Goal: Go to known website: Go to known website

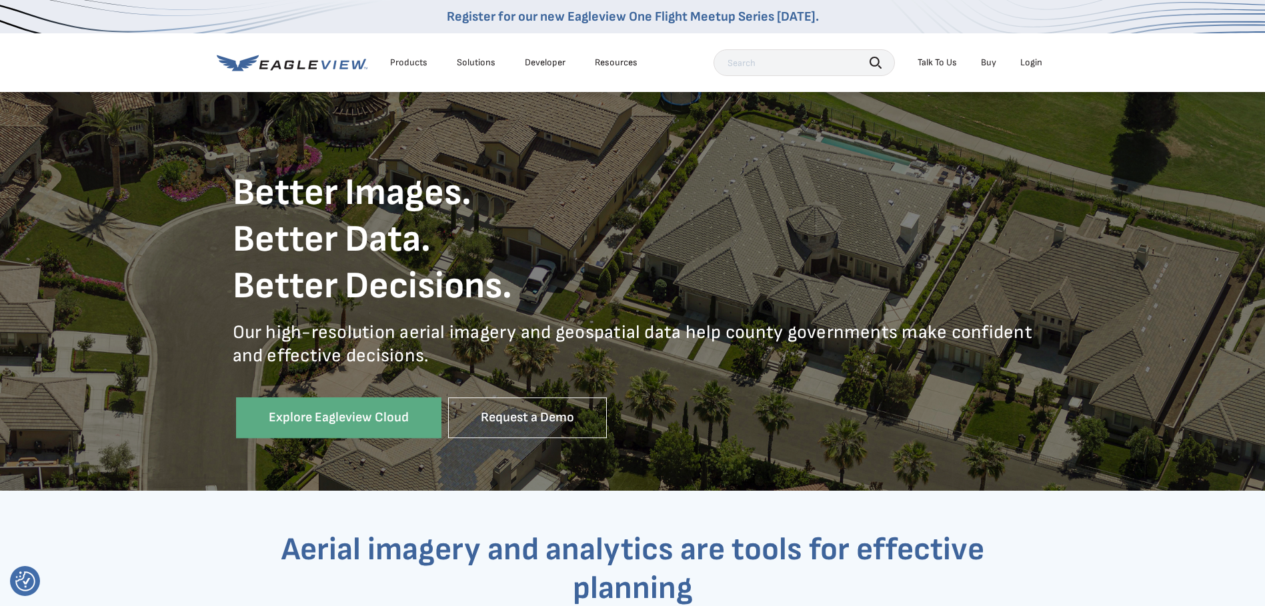
click at [1028, 64] on div "Login" at bounding box center [1031, 63] width 22 height 12
click at [1030, 63] on div "Login" at bounding box center [1031, 63] width 22 height 12
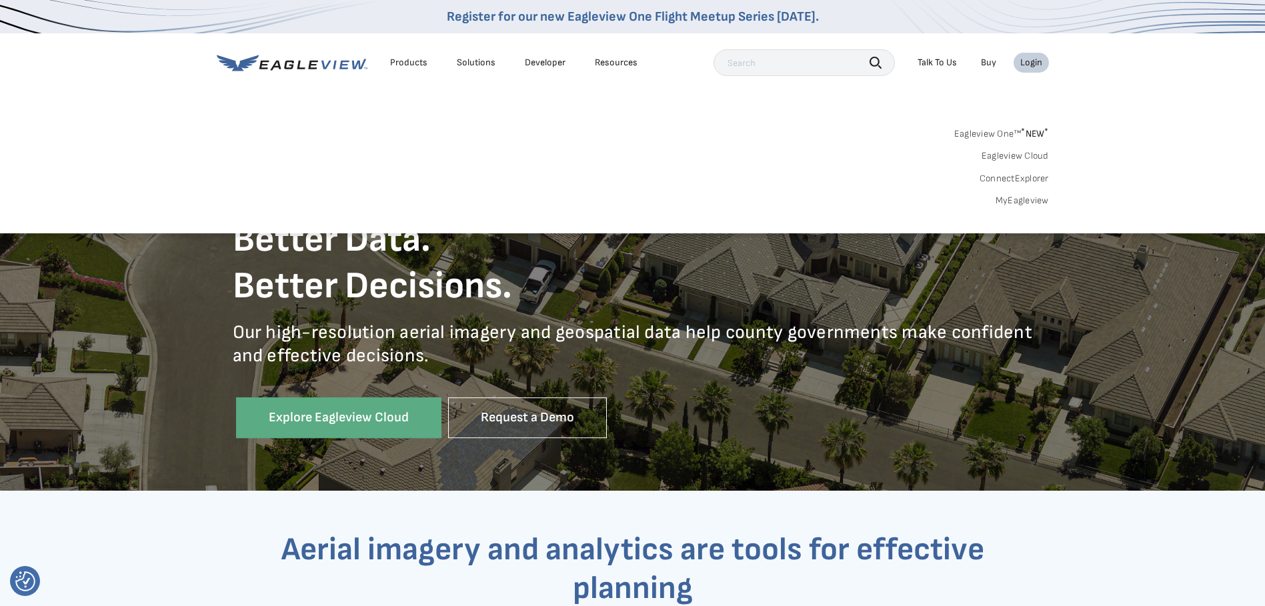
click at [1030, 197] on link "MyEagleview" at bounding box center [1022, 201] width 53 height 12
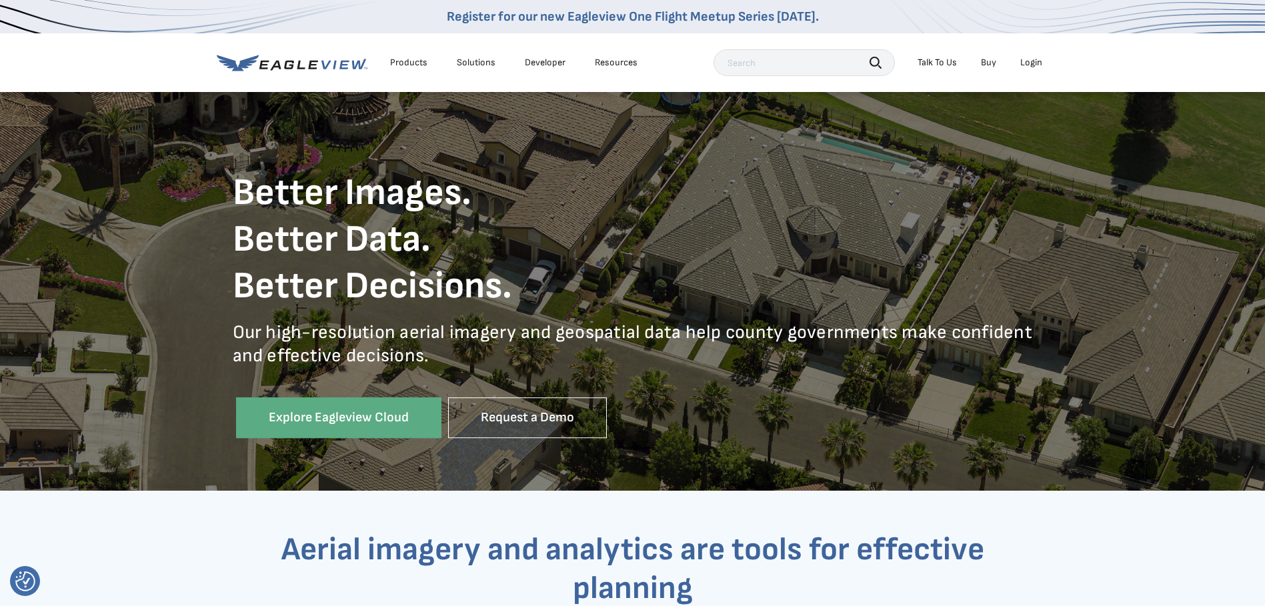
click at [1044, 61] on li "Login" at bounding box center [1031, 63] width 35 height 20
click at [1038, 62] on div "Login" at bounding box center [1031, 63] width 22 height 12
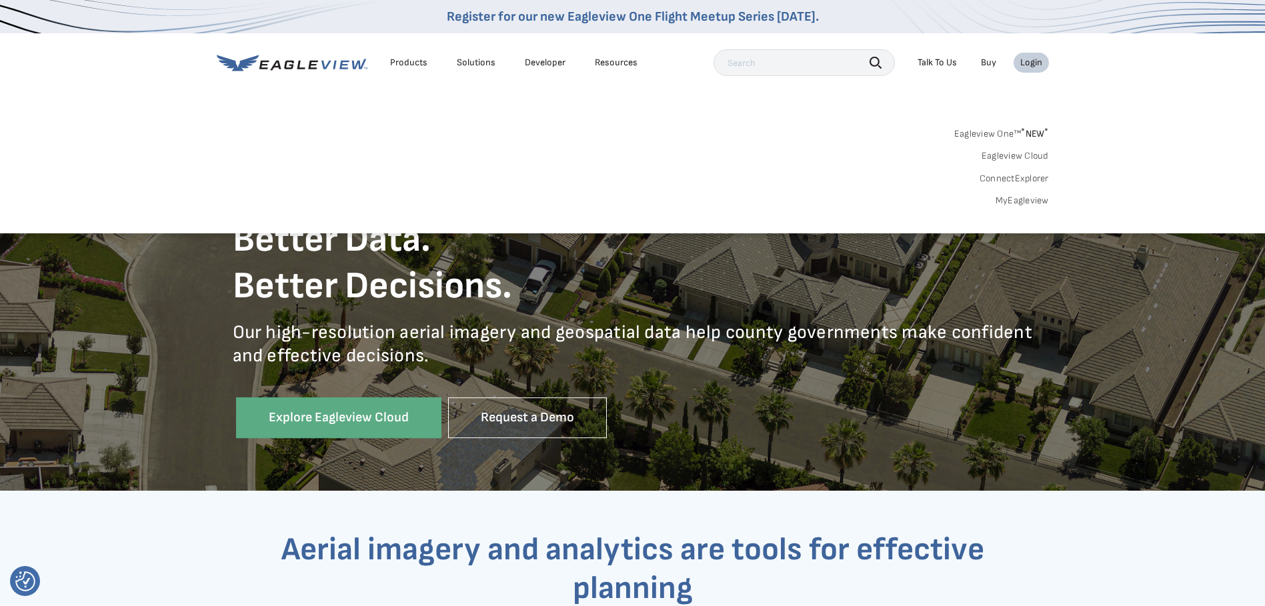
click at [1016, 203] on link "MyEagleview" at bounding box center [1022, 201] width 53 height 12
